Goal: Find contact information: Find contact information

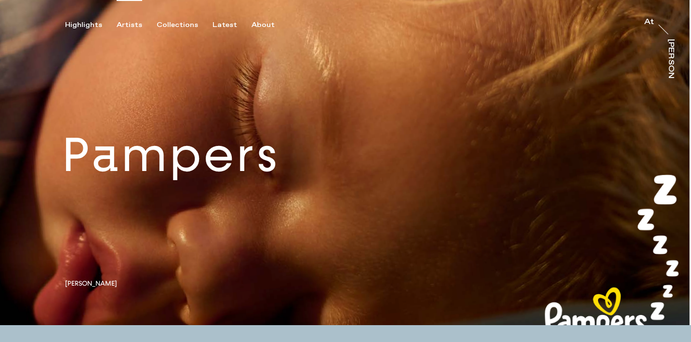
click at [126, 25] on div "Artists" at bounding box center [130, 25] width 26 height 9
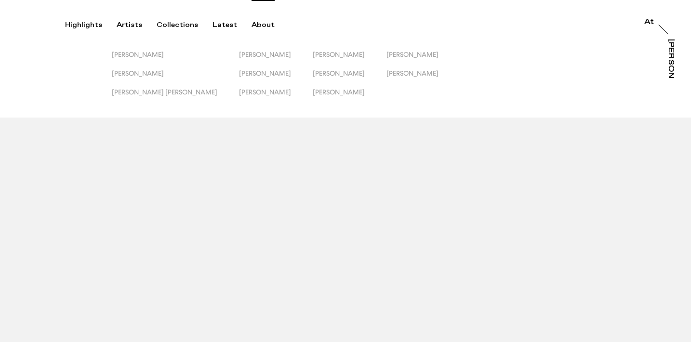
click at [254, 25] on div "About" at bounding box center [263, 25] width 23 height 9
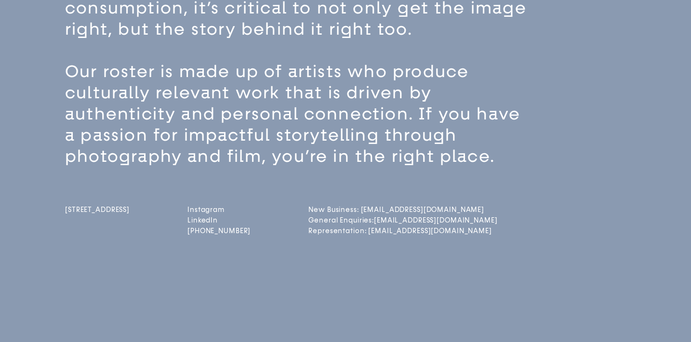
scroll to position [130, 0]
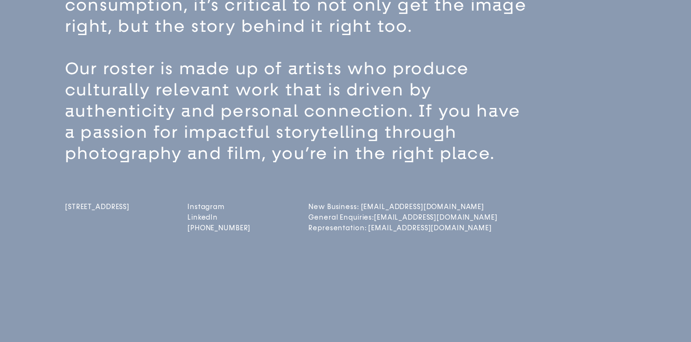
click at [385, 229] on link "Representation: representation@attrayler.co" at bounding box center [347, 228] width 76 height 8
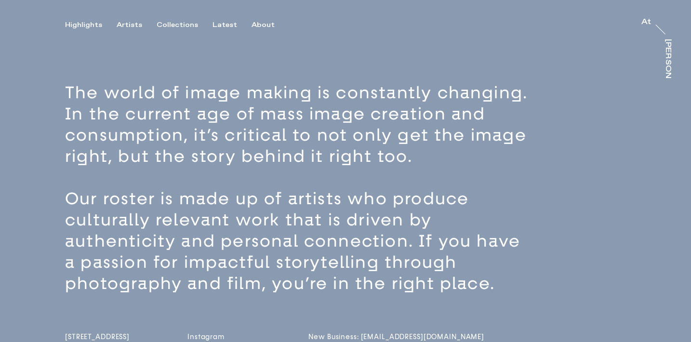
scroll to position [0, 0]
click at [124, 24] on div "Artists" at bounding box center [130, 25] width 26 height 9
